Goal: Information Seeking & Learning: Learn about a topic

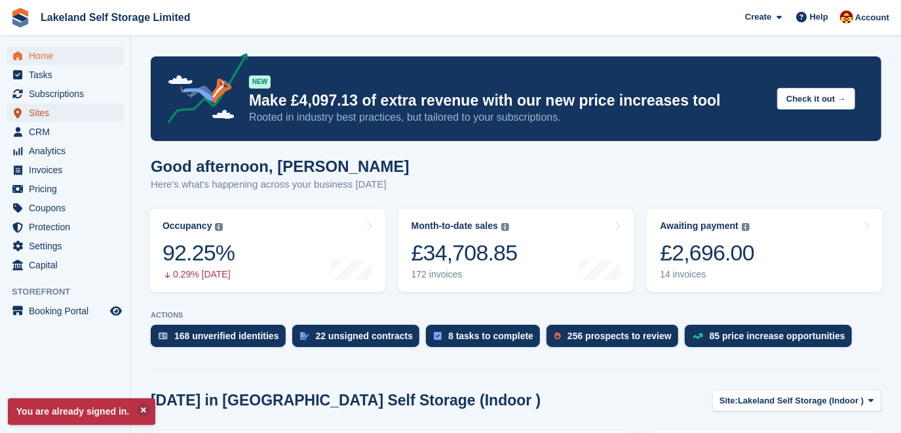
click at [50, 113] on span "Sites" at bounding box center [68, 113] width 79 height 18
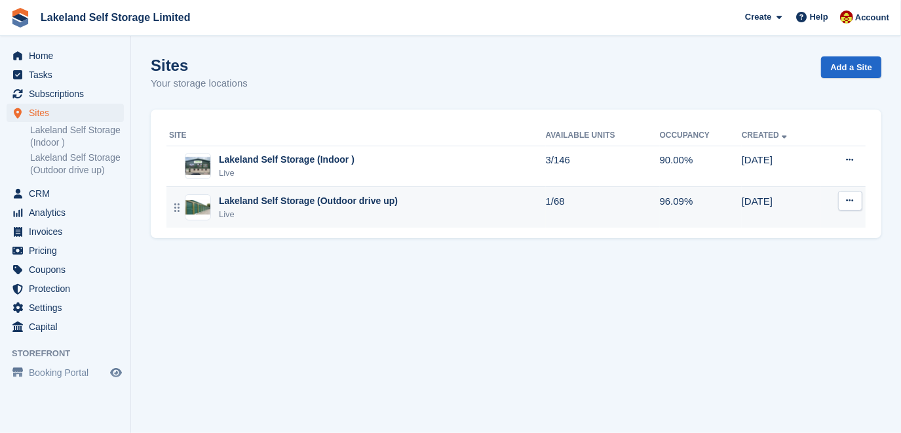
click at [277, 198] on div "Lakeland Self Storage (Outdoor drive up)" at bounding box center [308, 201] width 179 height 14
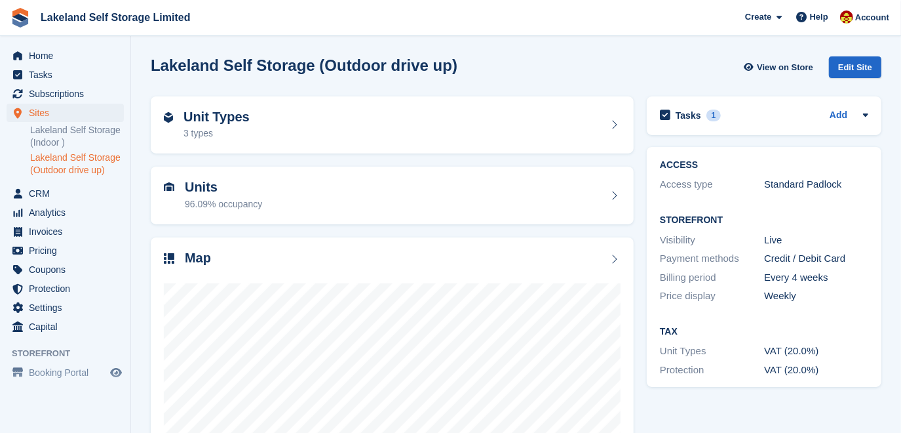
click at [96, 168] on link "Lakeland Self Storage (Outdoor drive up)" at bounding box center [77, 163] width 94 height 25
click at [203, 120] on h2 "Unit Types" at bounding box center [217, 116] width 66 height 15
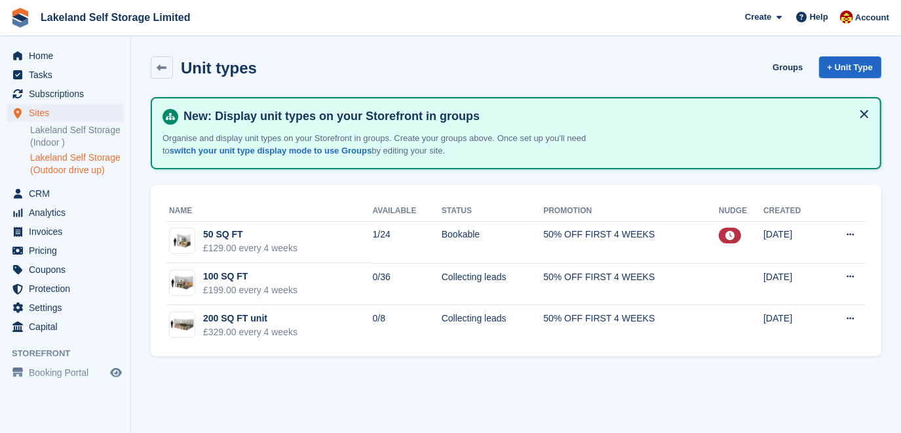
click at [197, 137] on p "Organise and display unit types on your Storefront in groups. Create your group…" at bounding box center [392, 145] width 459 height 26
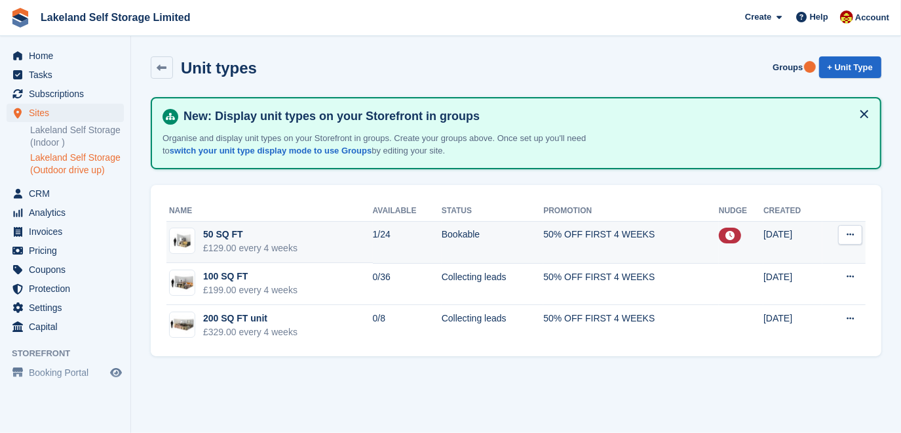
click at [219, 234] on div "50 SQ FT" at bounding box center [250, 234] width 94 height 14
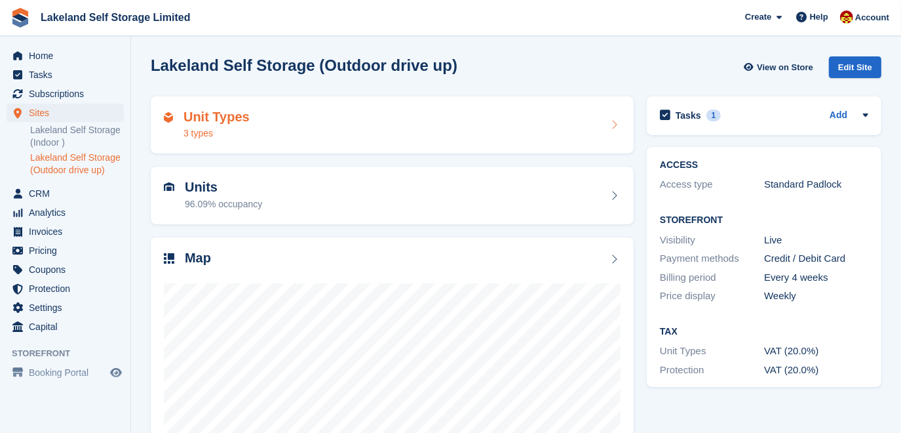
click at [222, 129] on div "3 types" at bounding box center [217, 133] width 66 height 14
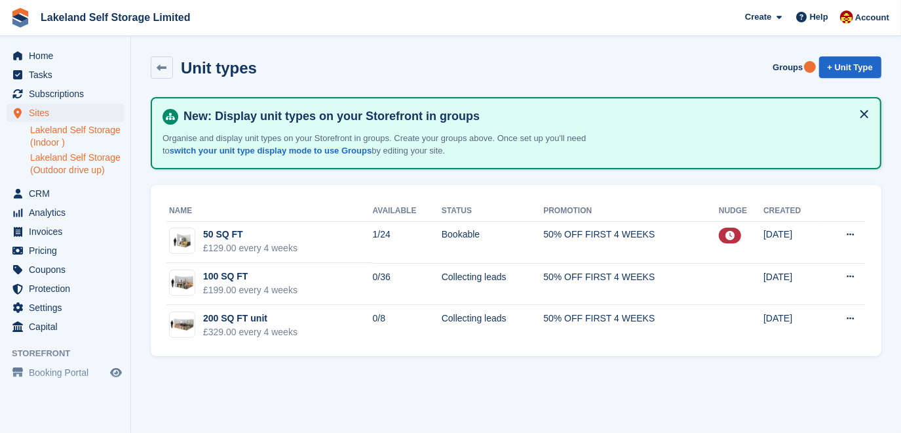
click at [70, 140] on link "Lakeland Self Storage (Indoor )" at bounding box center [77, 136] width 94 height 25
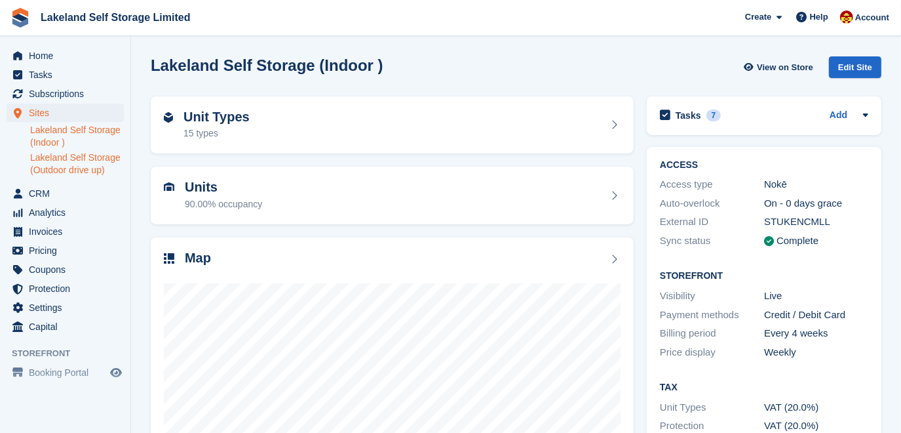
click at [70, 159] on link "Lakeland Self Storage (Outdoor drive up)" at bounding box center [77, 163] width 94 height 25
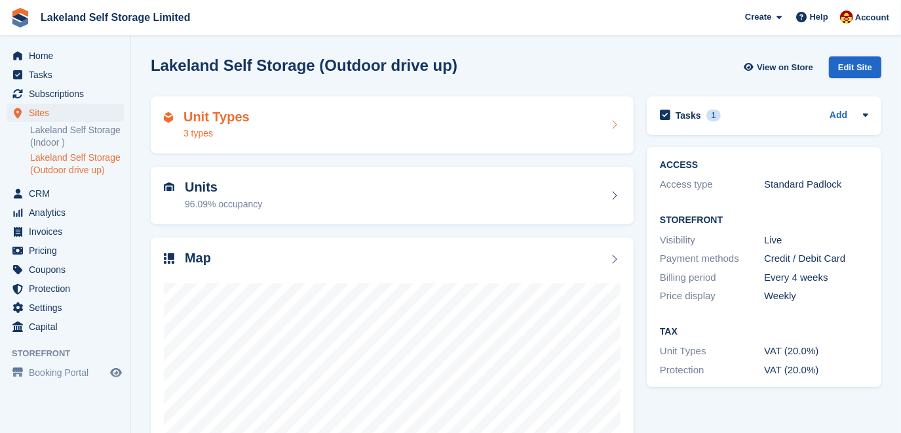
click at [263, 134] on div "Unit Types 3 types" at bounding box center [392, 124] width 457 height 31
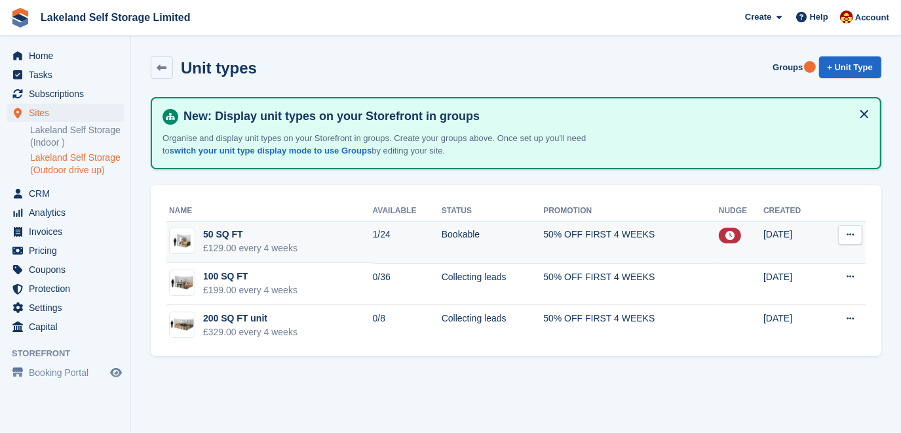
click at [244, 246] on div "£129.00 every 4 weeks" at bounding box center [250, 248] width 94 height 14
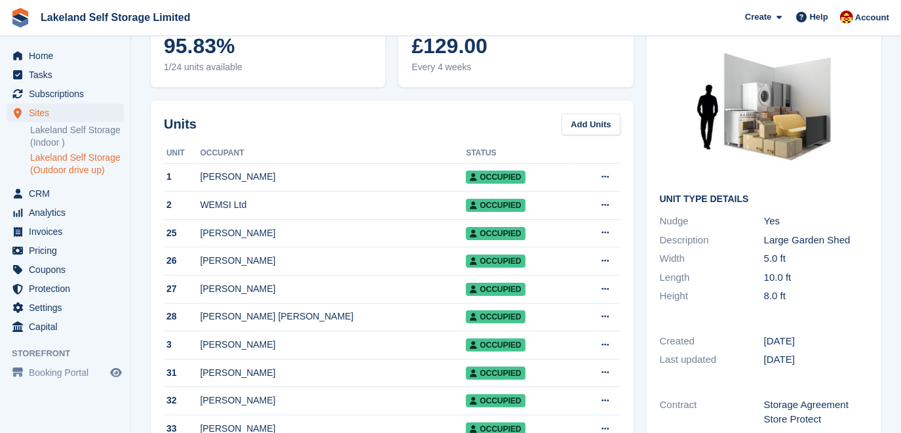
scroll to position [119, 0]
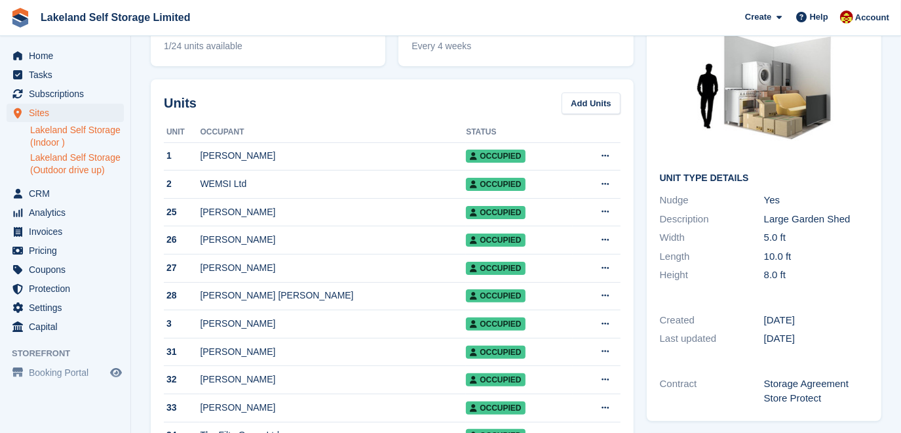
click at [52, 143] on link "Lakeland Self Storage (Indoor )" at bounding box center [77, 136] width 94 height 25
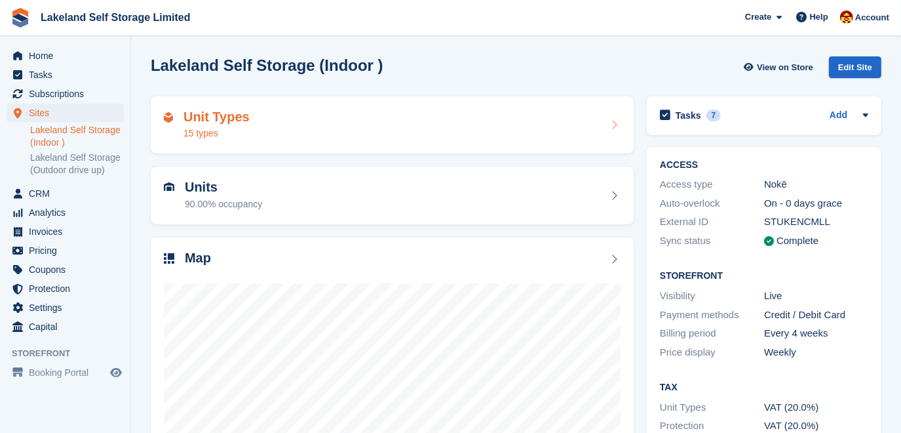
click at [239, 116] on h2 "Unit Types" at bounding box center [217, 116] width 66 height 15
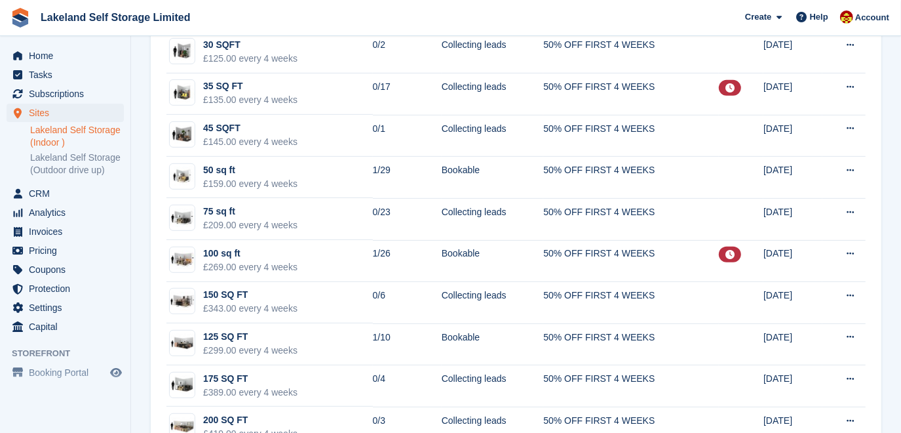
scroll to position [357, 0]
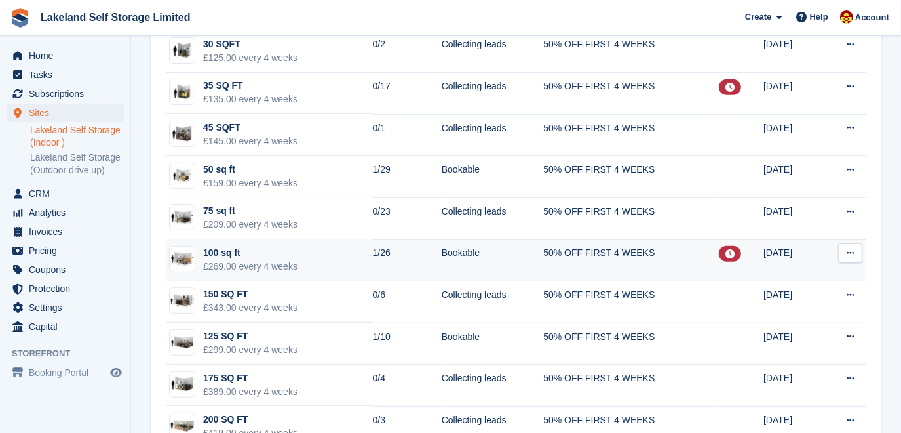
click at [379, 255] on td "1/26" at bounding box center [407, 260] width 69 height 42
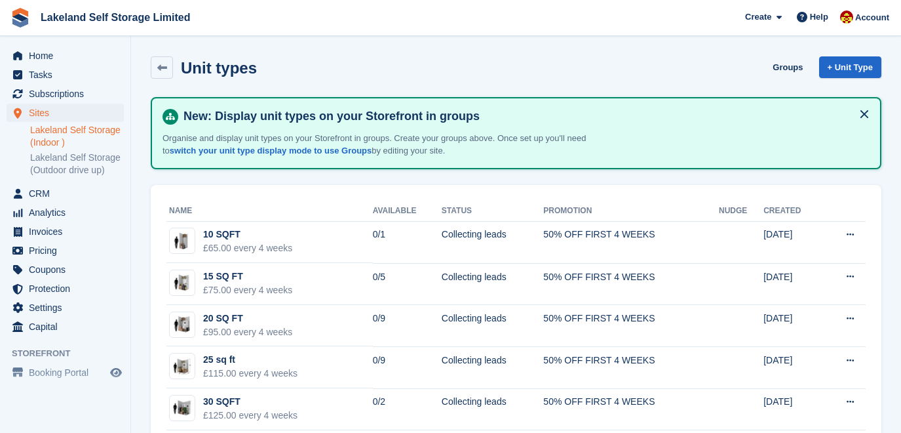
scroll to position [357, 0]
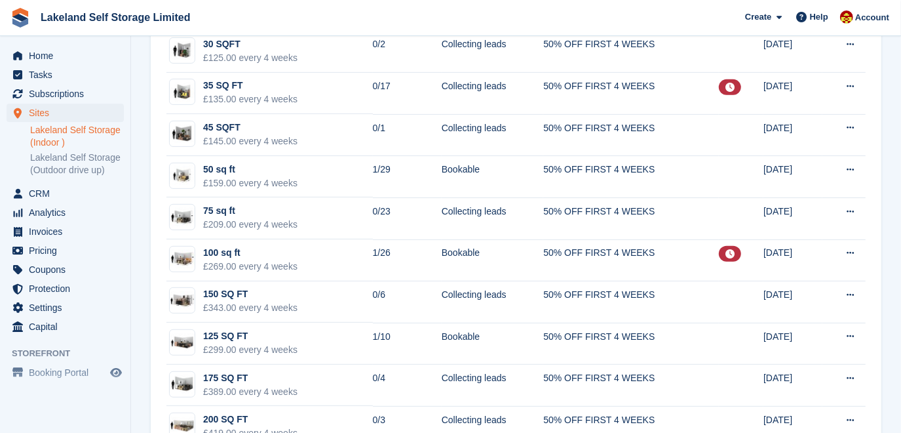
click at [107, 136] on link "Lakeland Self Storage (Indoor )" at bounding box center [77, 136] width 94 height 25
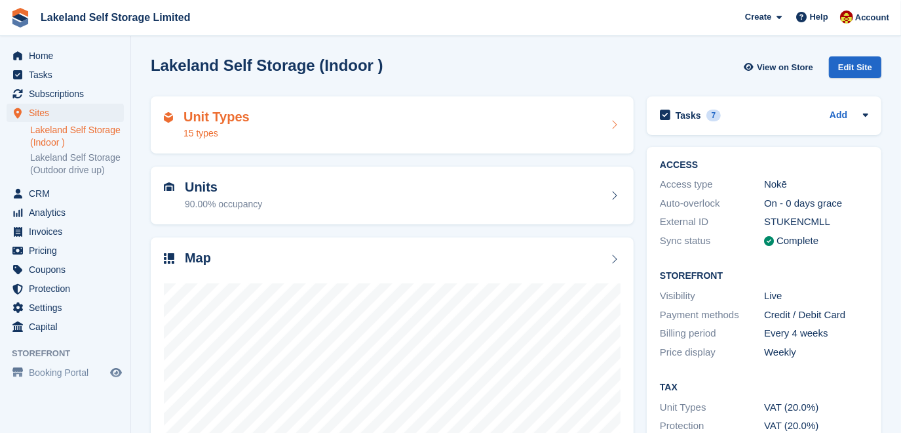
click at [367, 116] on div "Unit Types 15 types" at bounding box center [392, 124] width 457 height 31
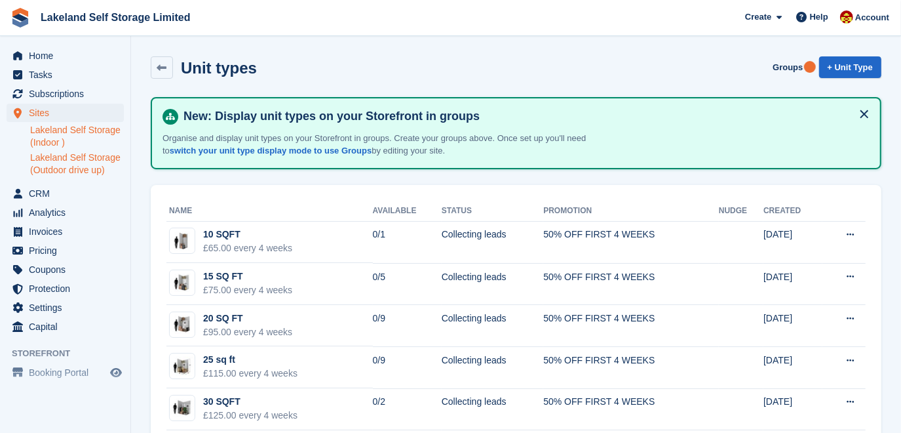
click at [71, 165] on link "Lakeland Self Storage (Outdoor drive up)" at bounding box center [77, 163] width 94 height 25
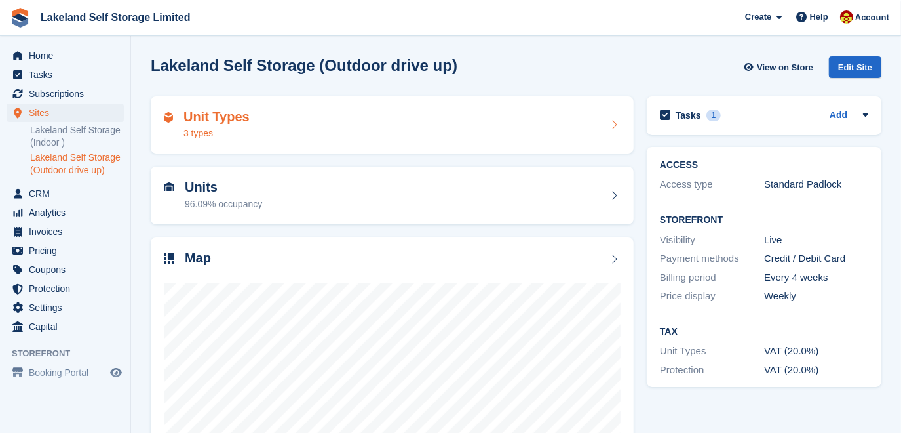
click at [259, 133] on div "Unit Types 3 types" at bounding box center [392, 124] width 457 height 31
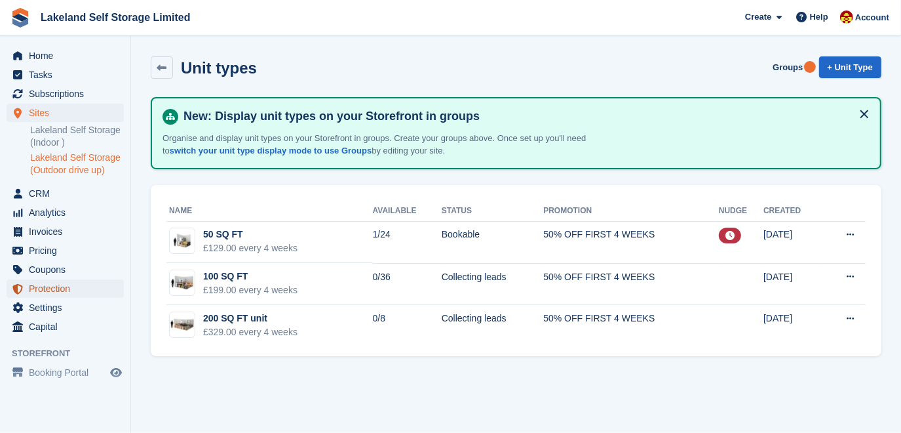
click at [75, 286] on span "Protection" at bounding box center [68, 288] width 79 height 18
